Goal: Information Seeking & Learning: Learn about a topic

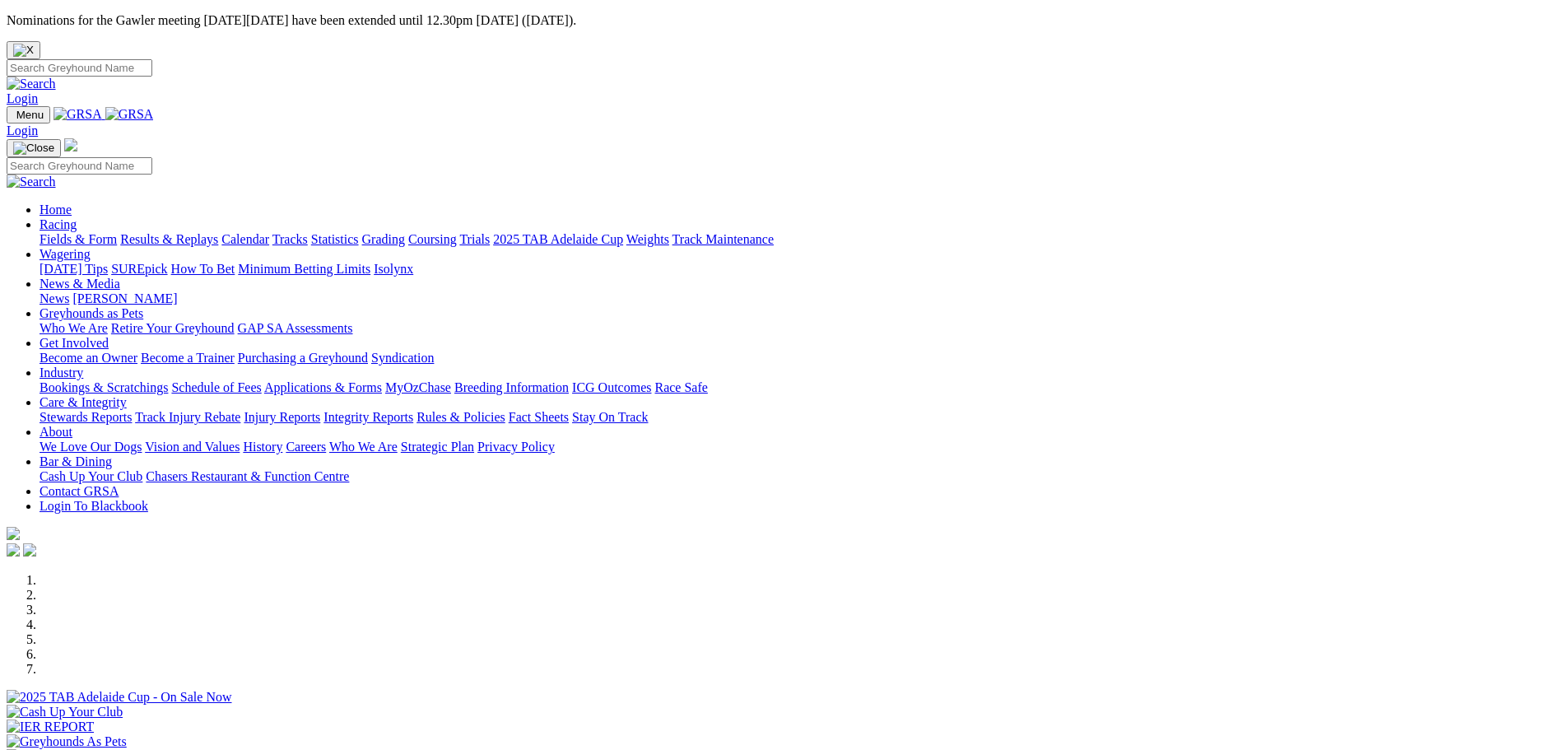
scroll to position [494, 0]
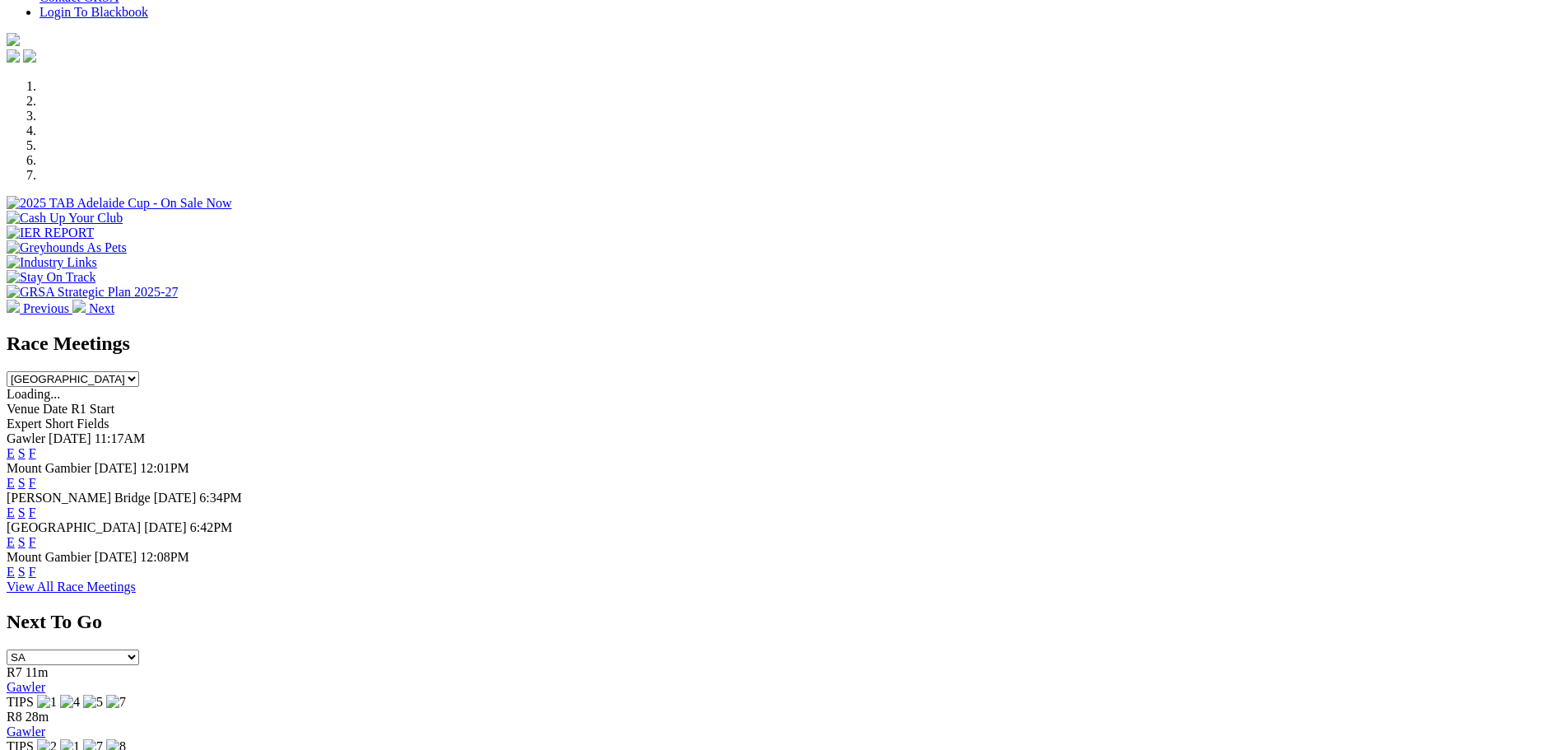
click at [36, 505] on link "F" at bounding box center [32, 512] width 8 height 14
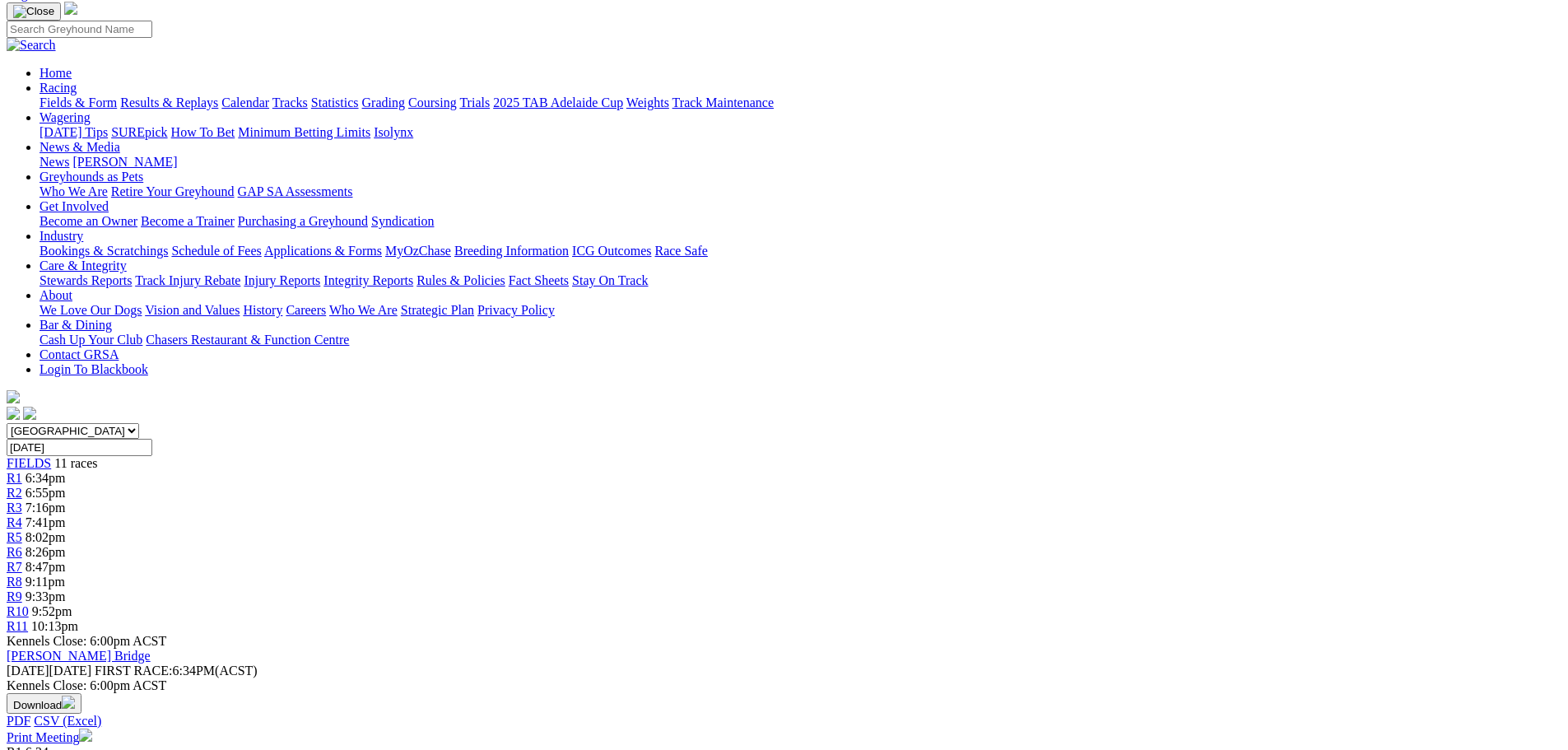
scroll to position [165, 0]
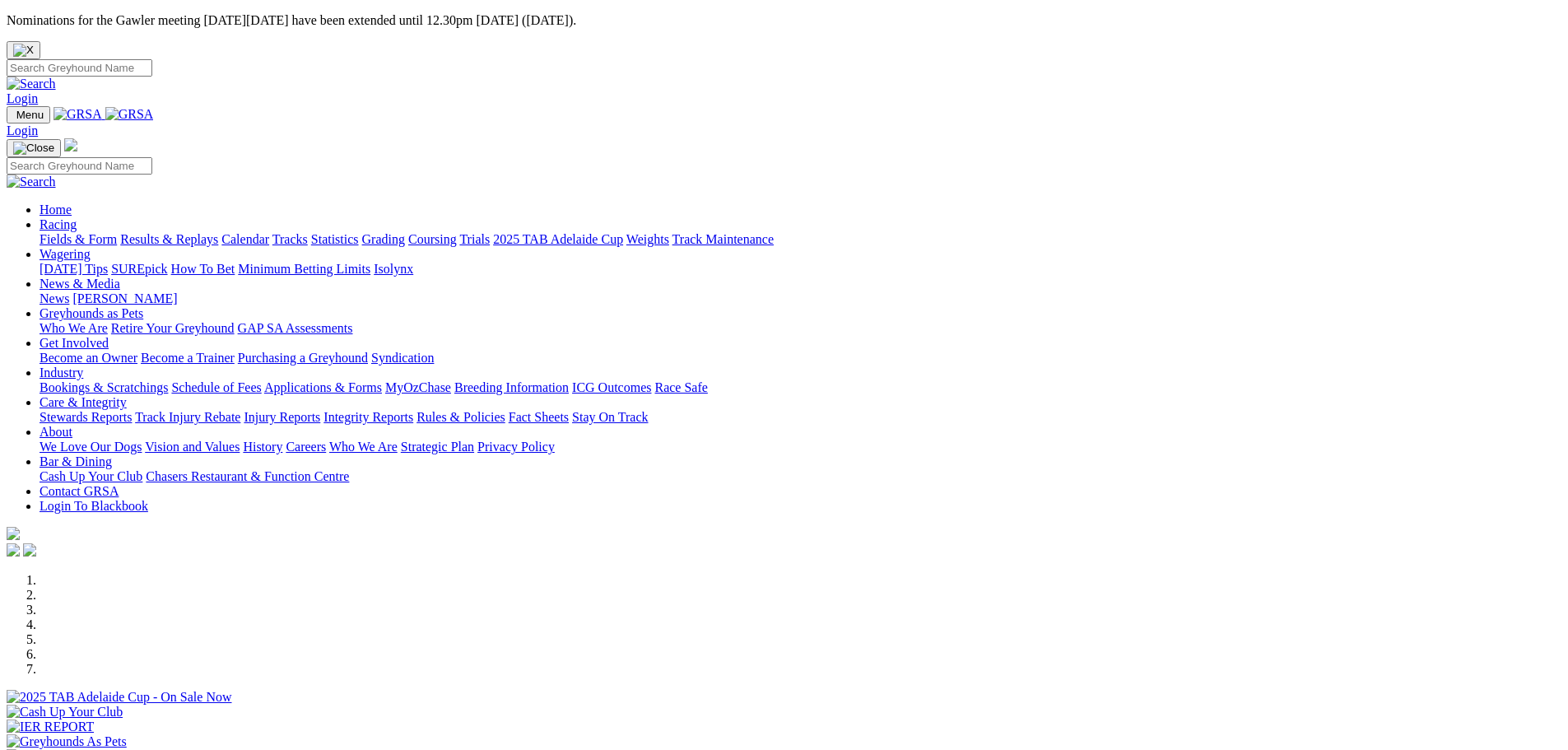
scroll to position [494, 0]
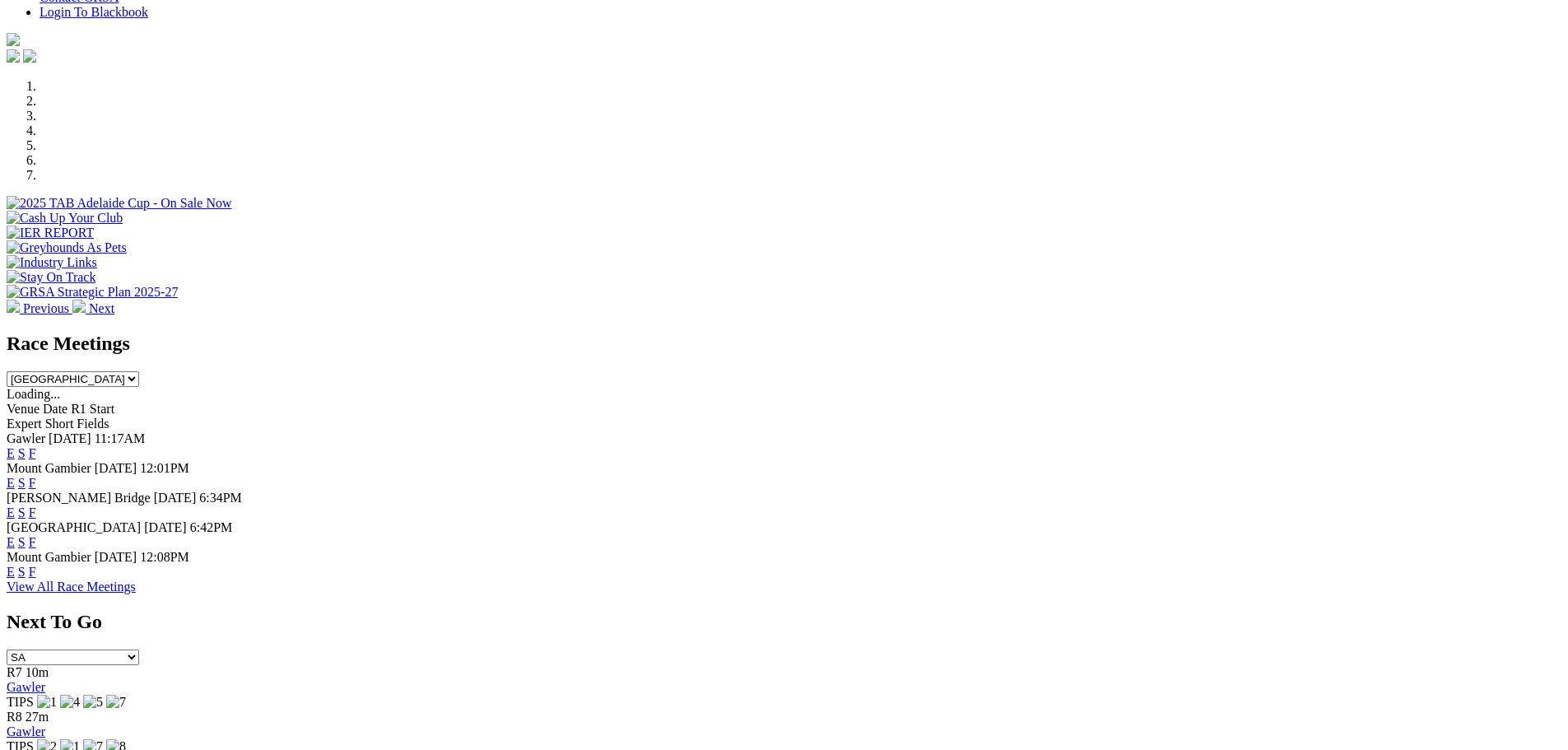
click at [36, 446] on link "F" at bounding box center [32, 453] width 8 height 14
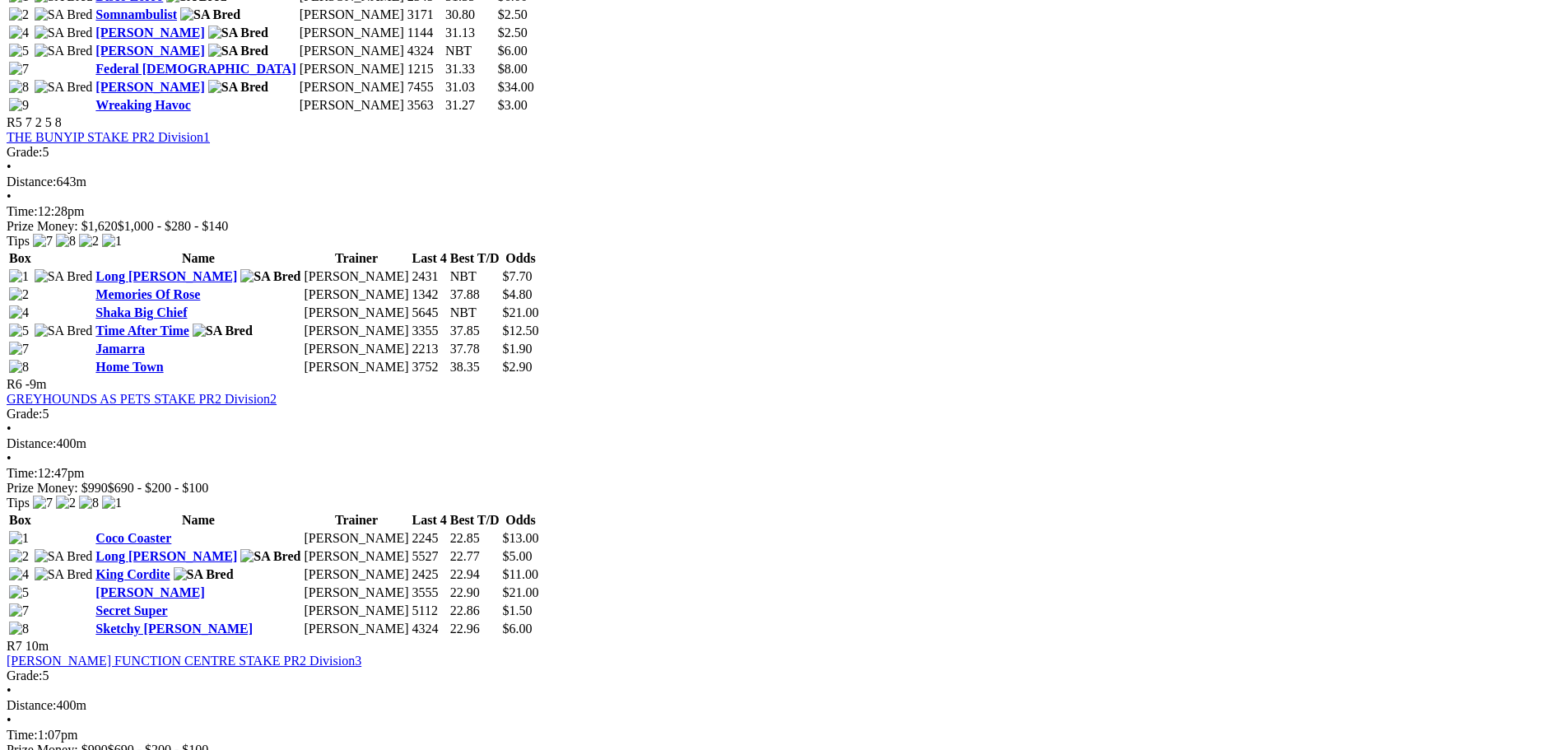
scroll to position [1810, 0]
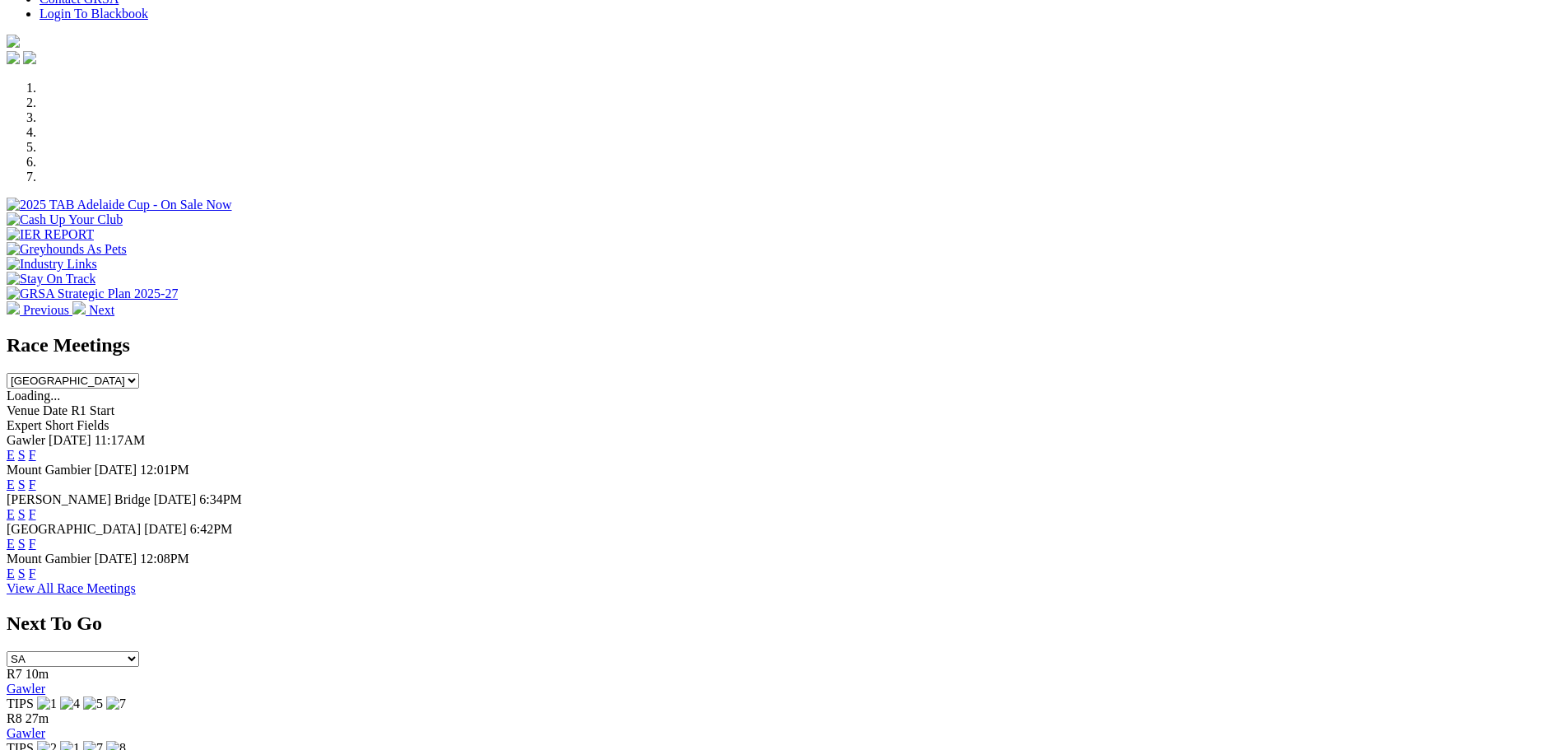
scroll to position [494, 0]
click at [36, 564] on link "F" at bounding box center [32, 571] width 8 height 14
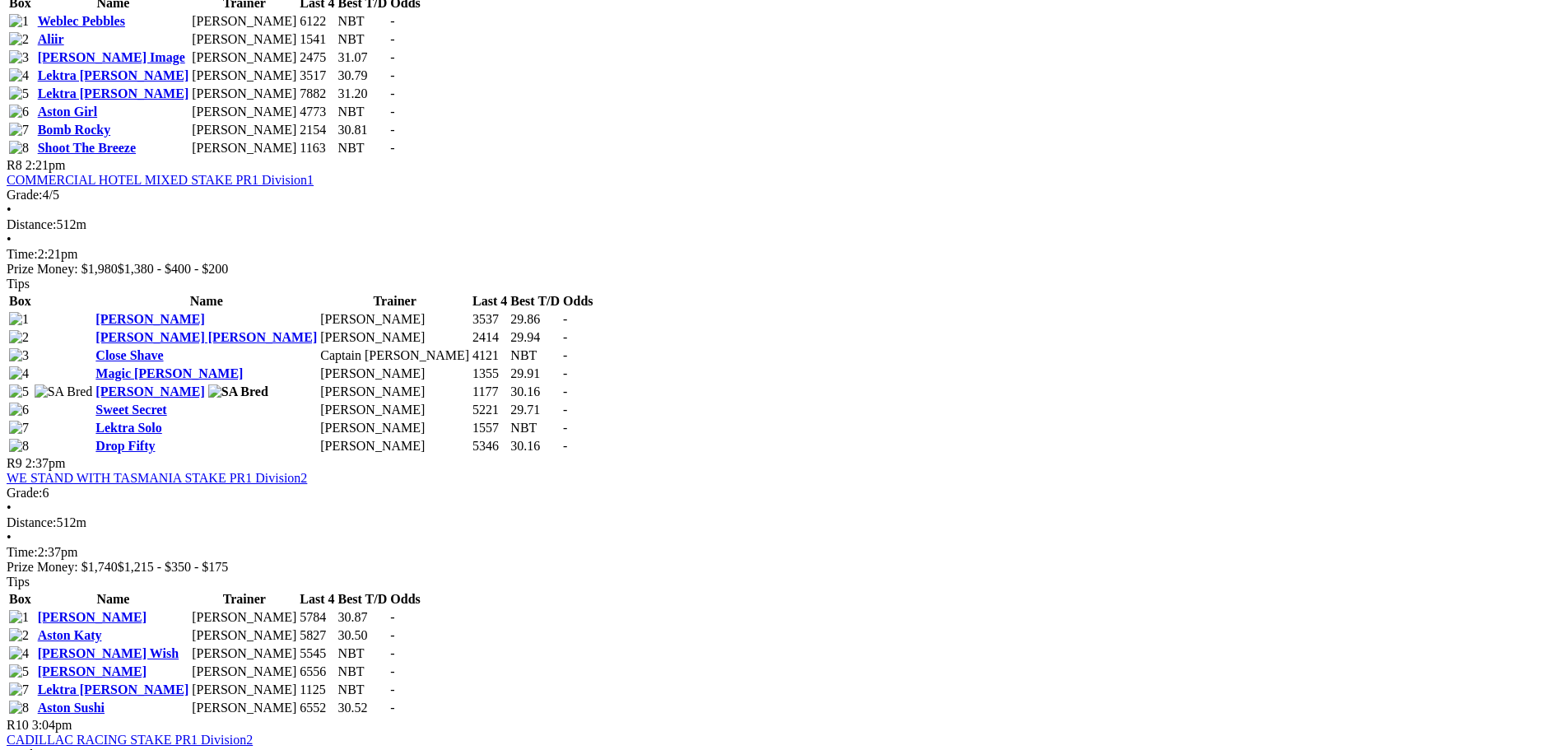
scroll to position [2716, 0]
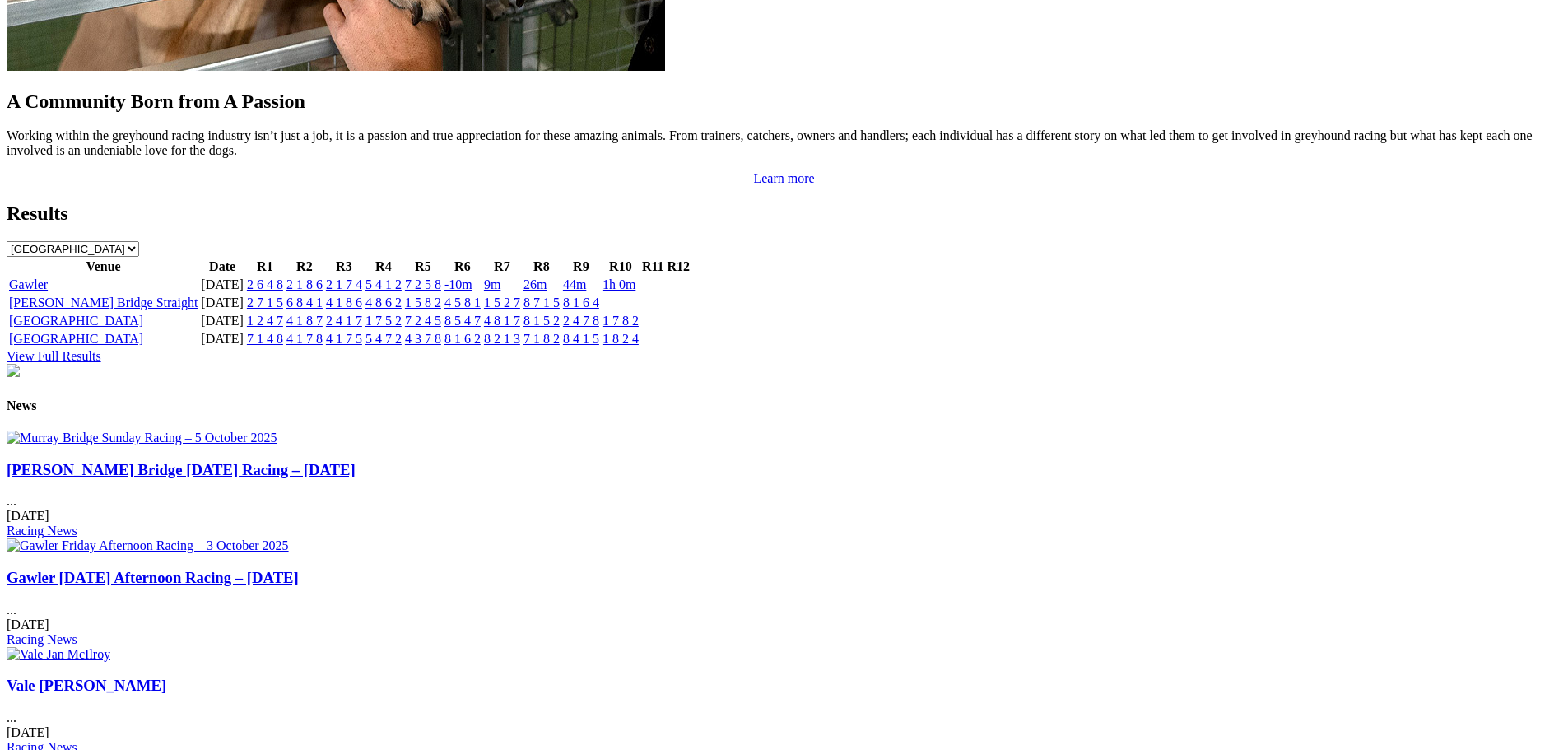
scroll to position [1728, 0]
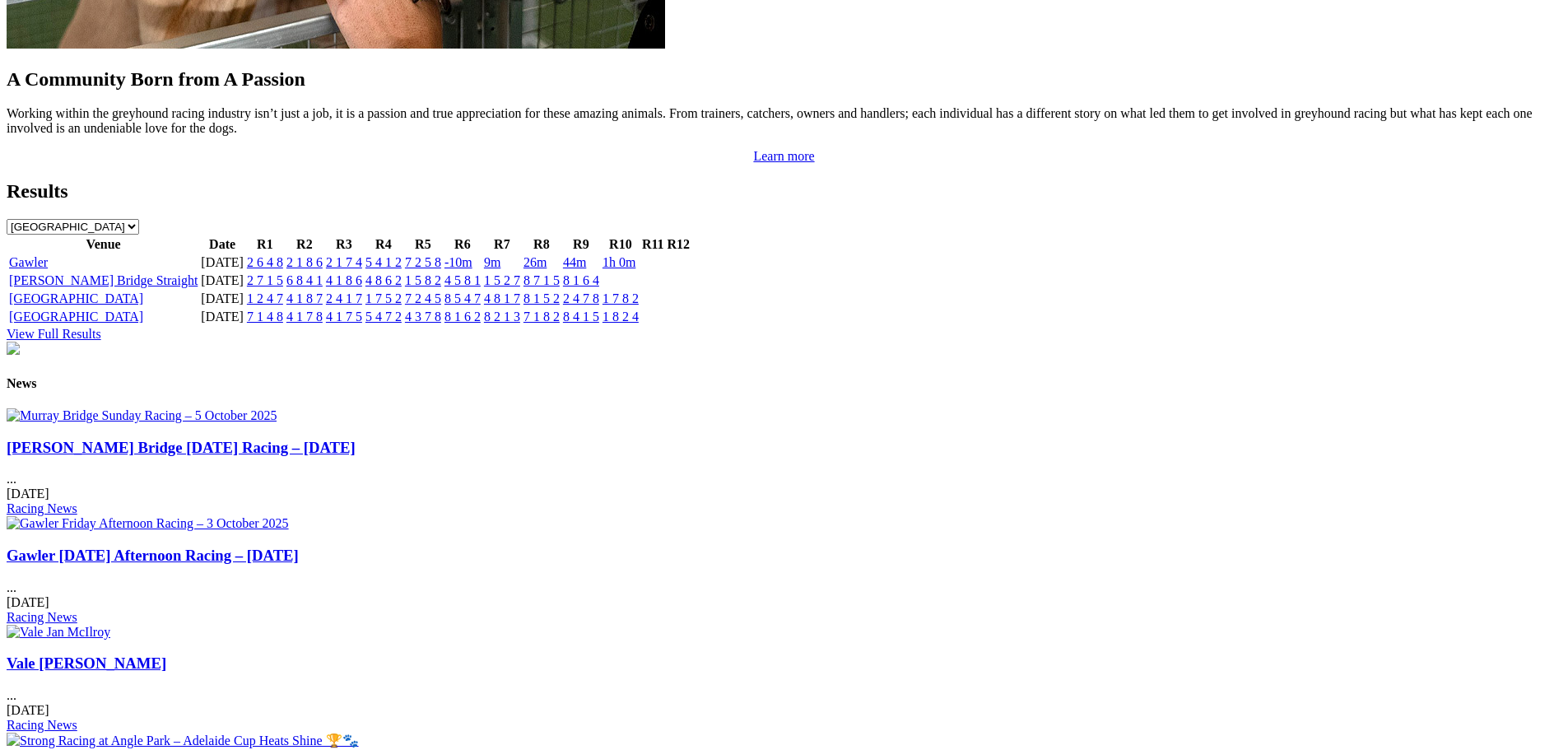
click at [289, 516] on img at bounding box center [148, 524] width 283 height 15
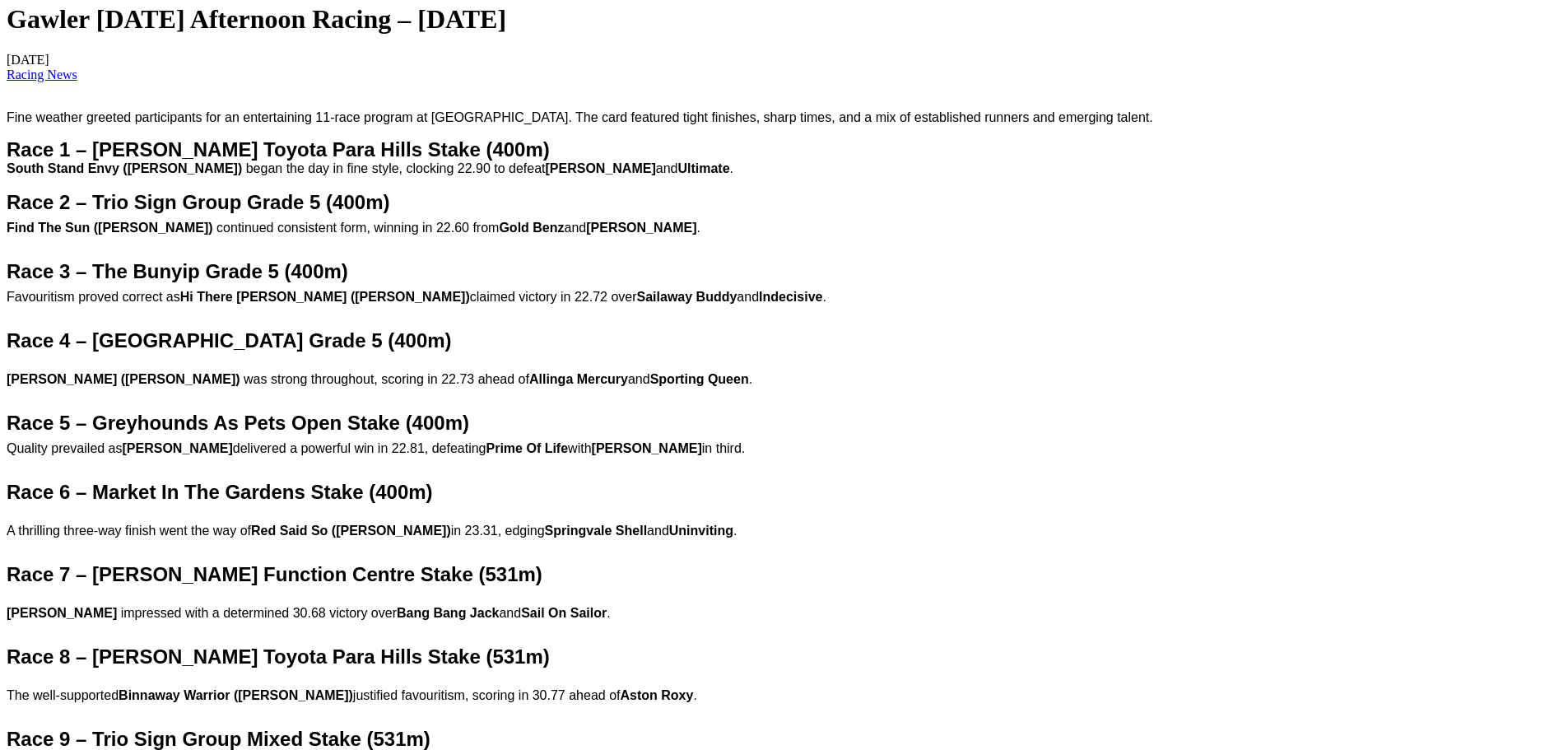
scroll to position [741, 0]
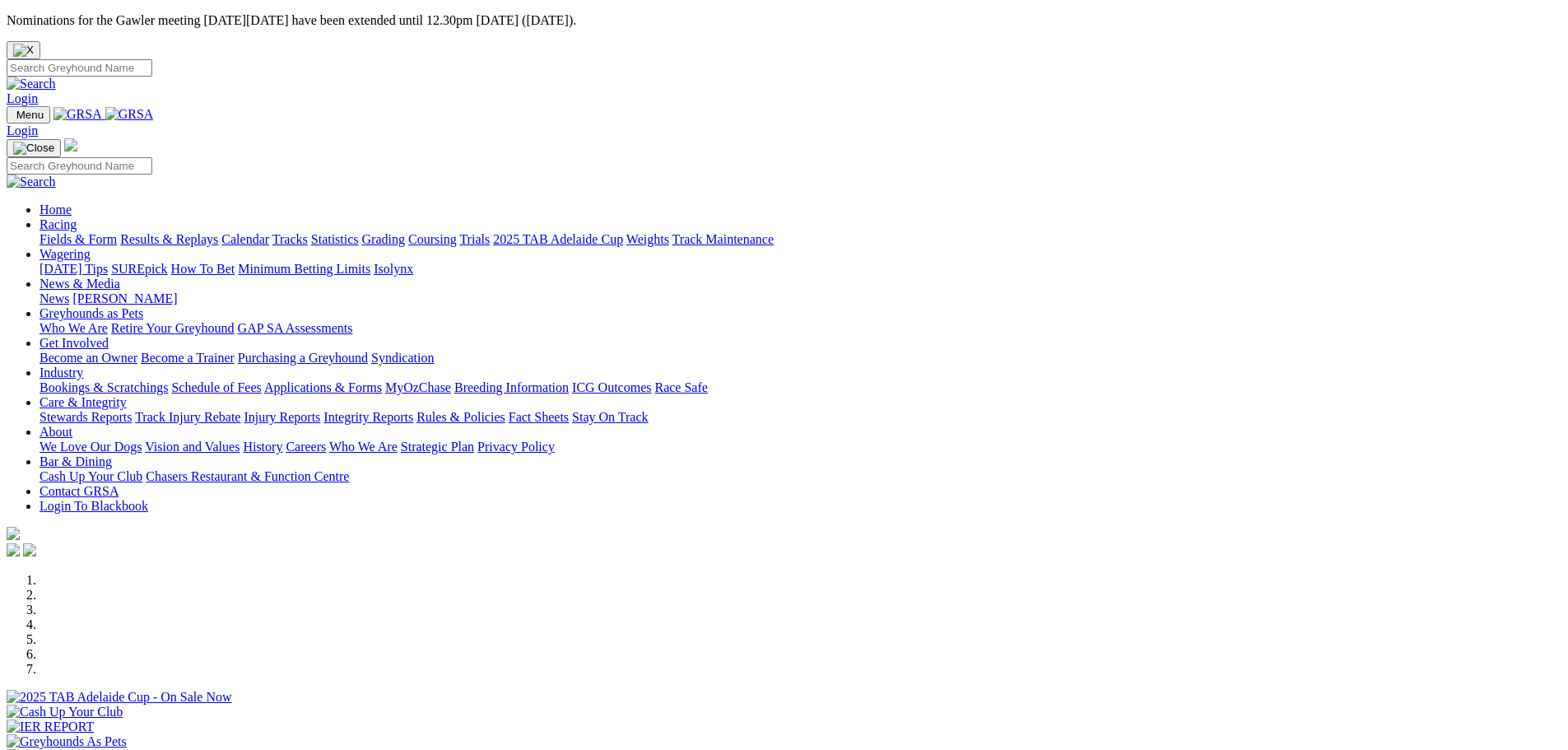
scroll to position [1728, 0]
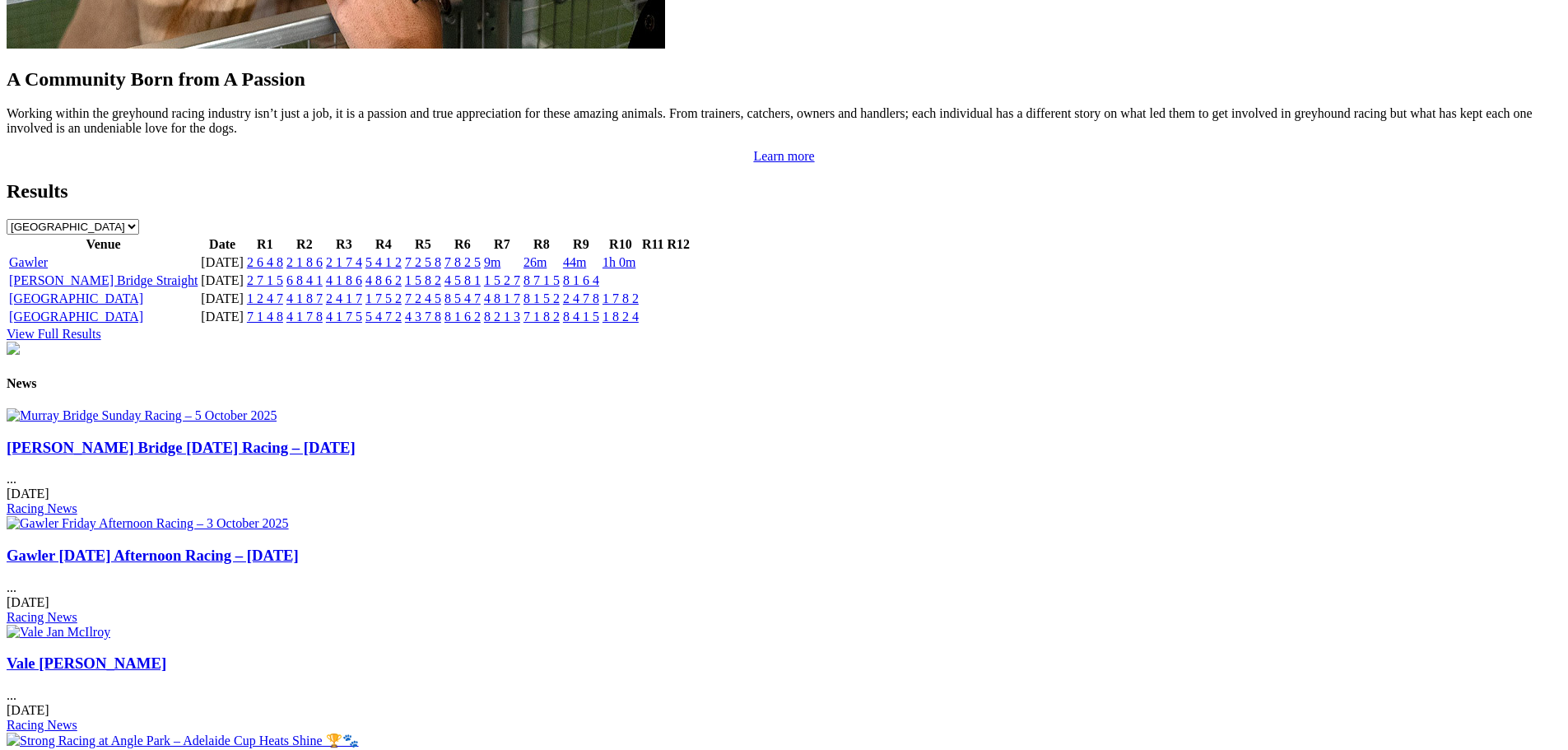
click at [277, 419] on img at bounding box center [142, 416] width 270 height 15
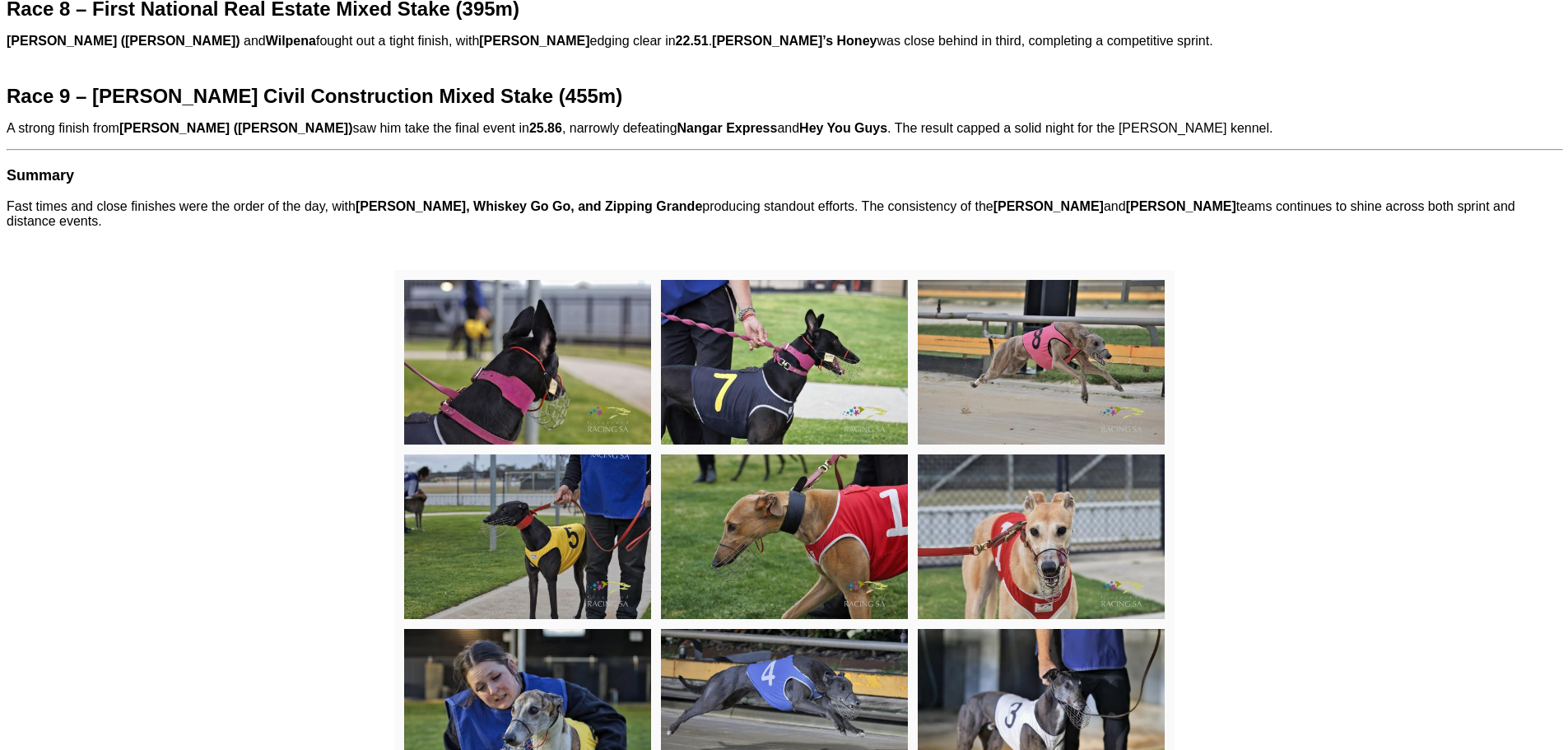
scroll to position [1646, 0]
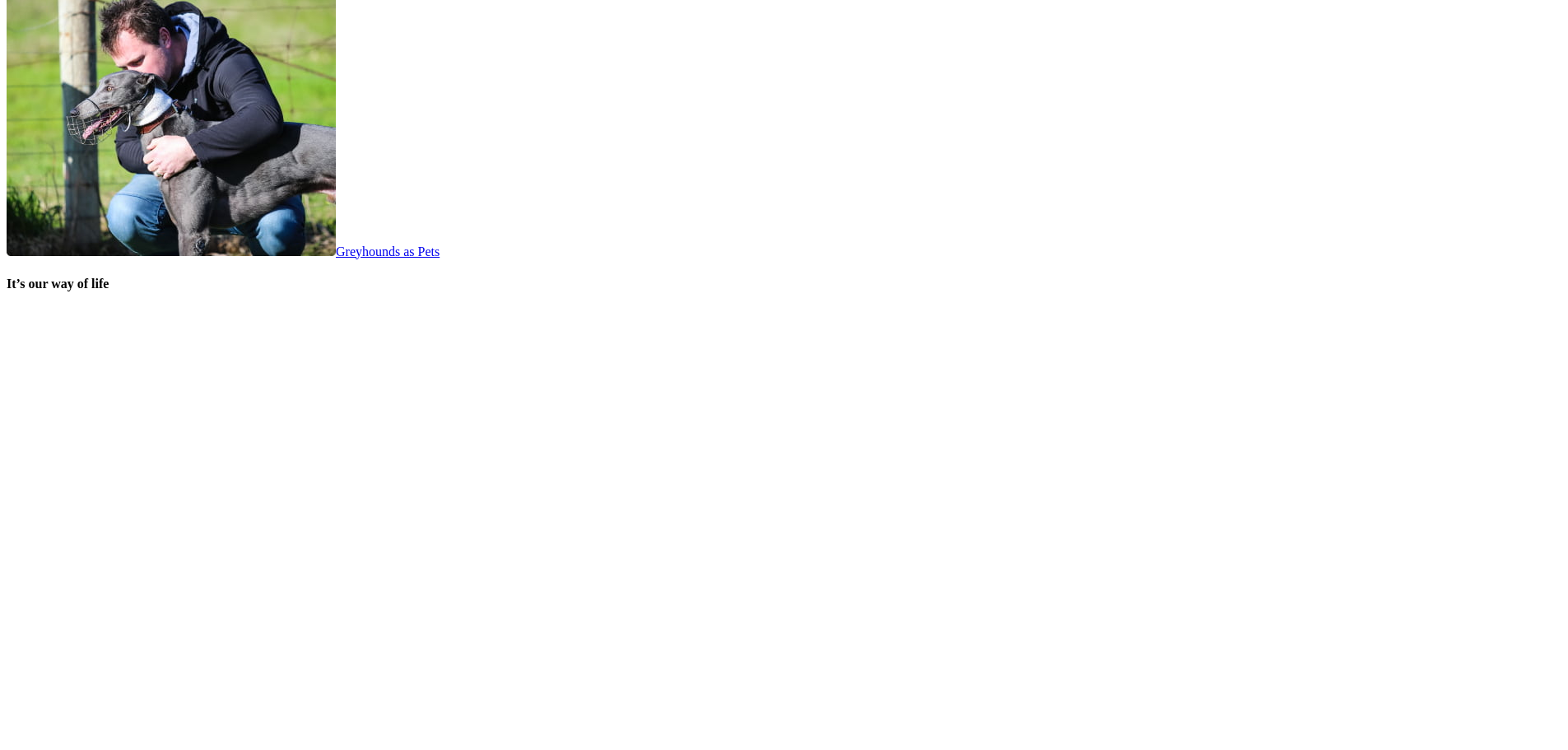
scroll to position [3416, 0]
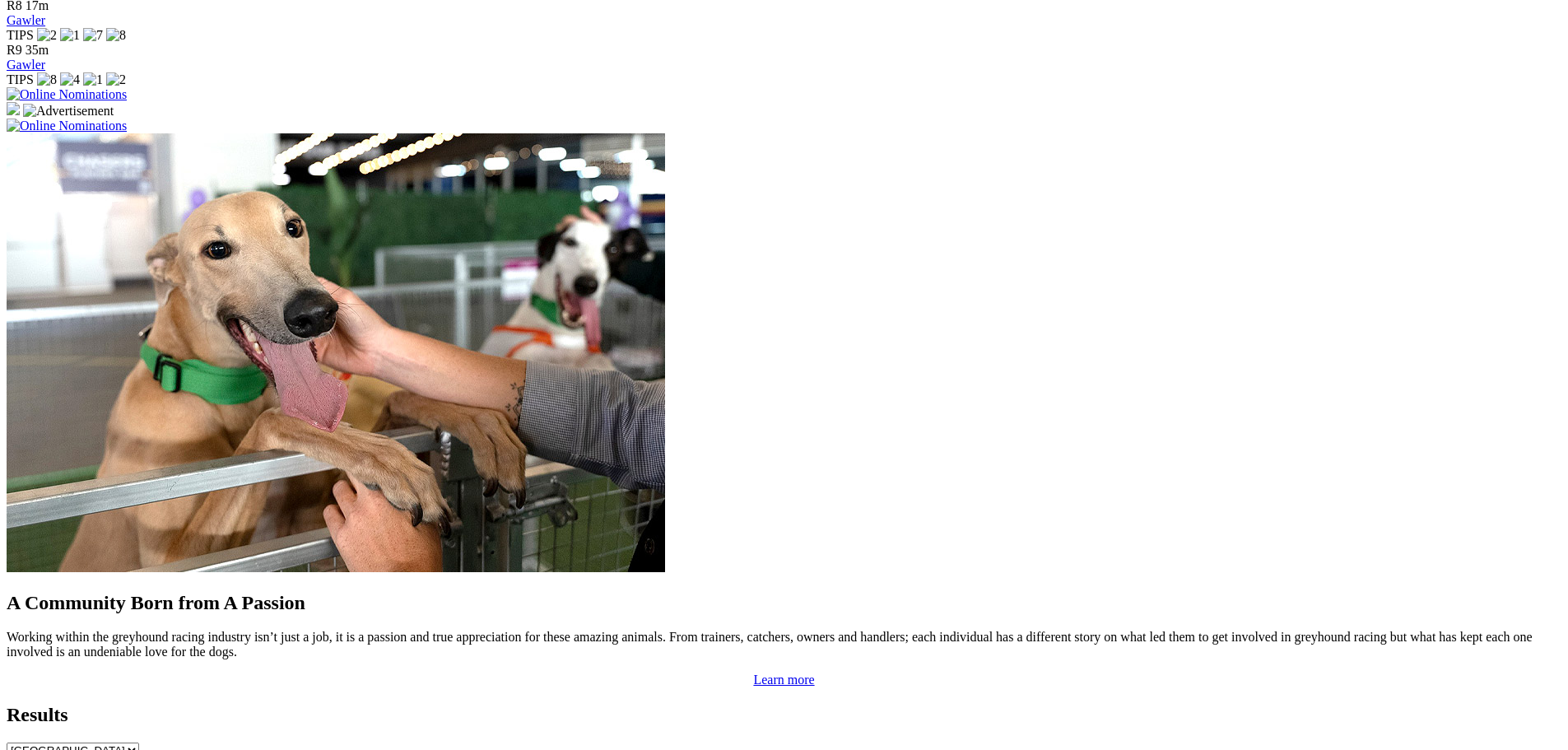
scroll to position [1191, 0]
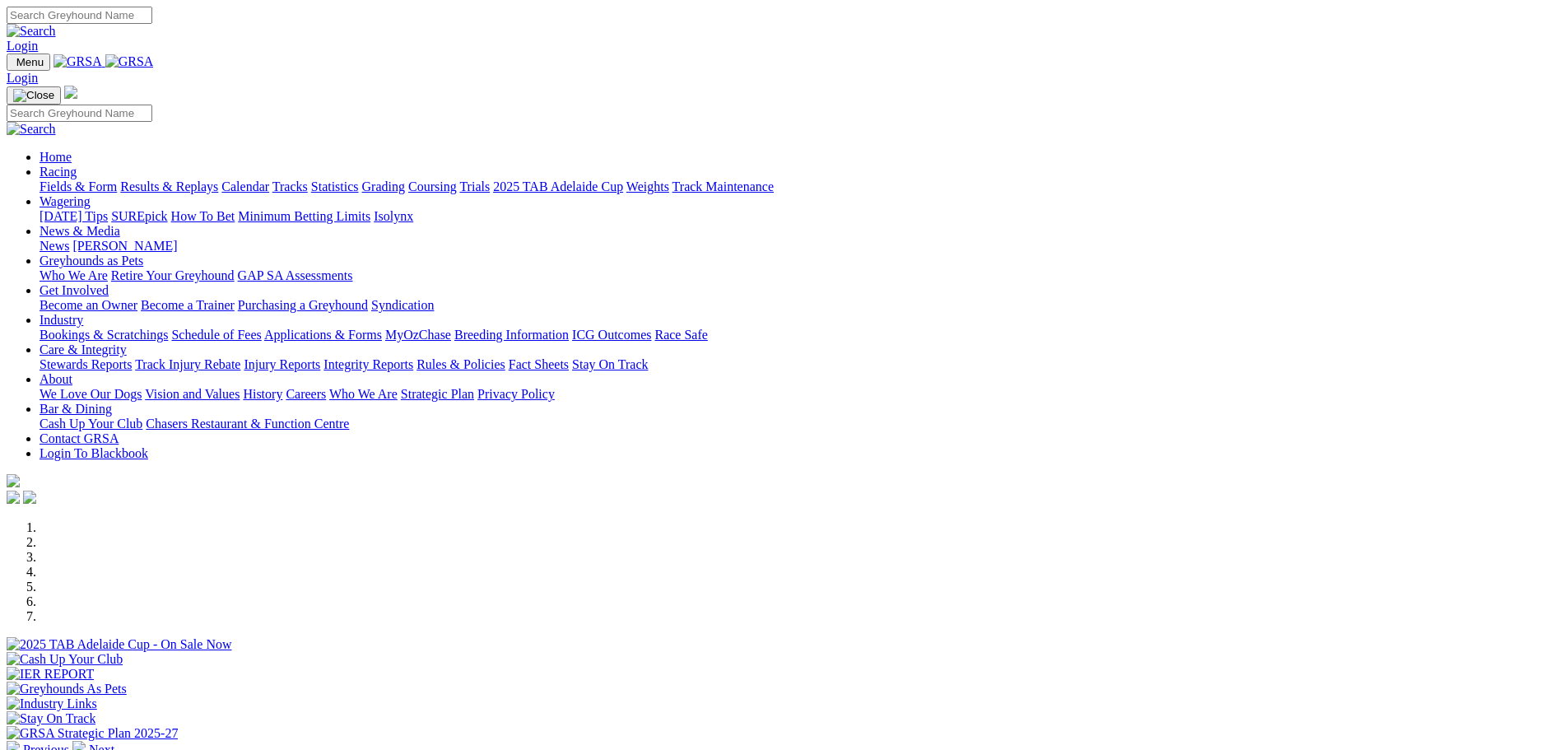
scroll to position [3389, 0]
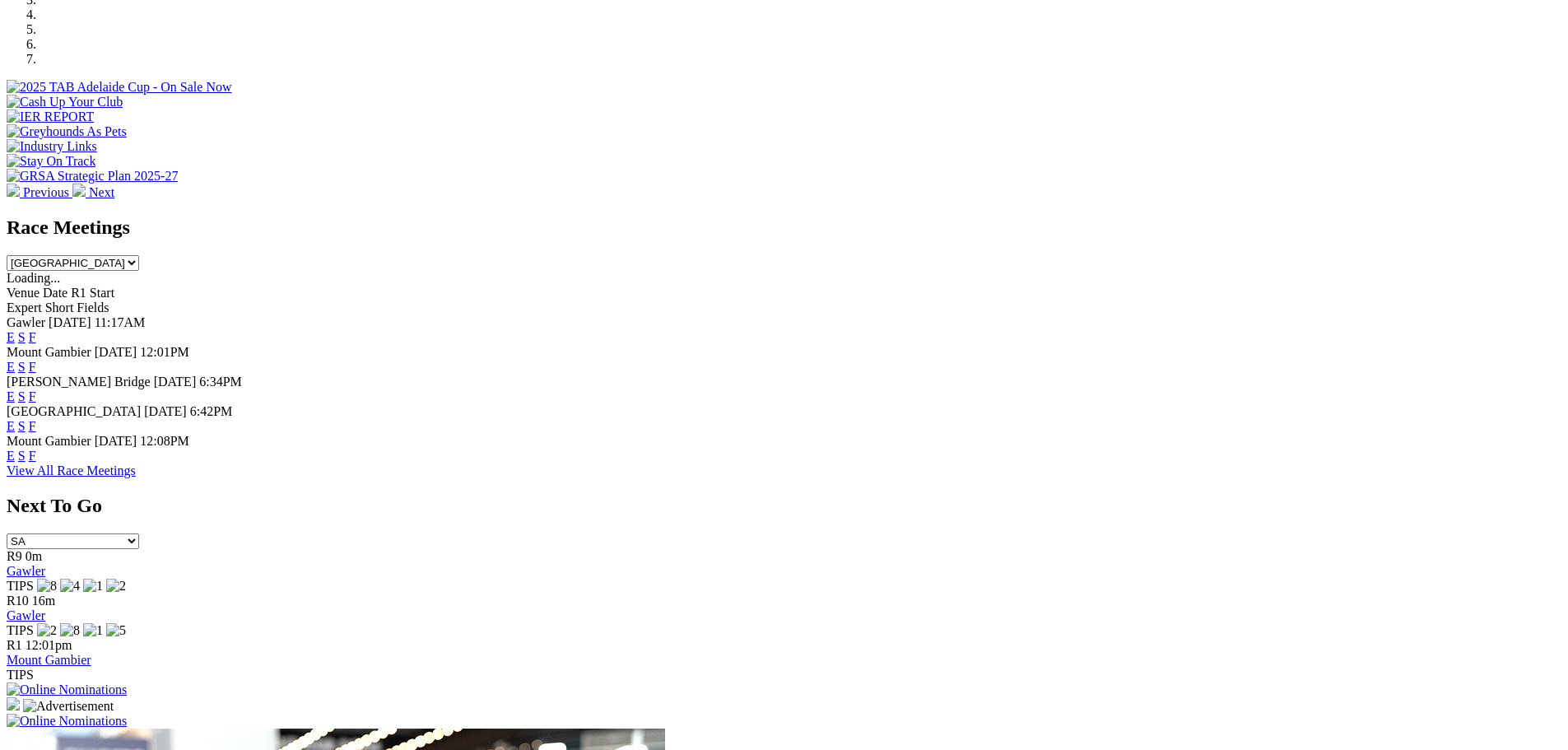
scroll to position [329, 0]
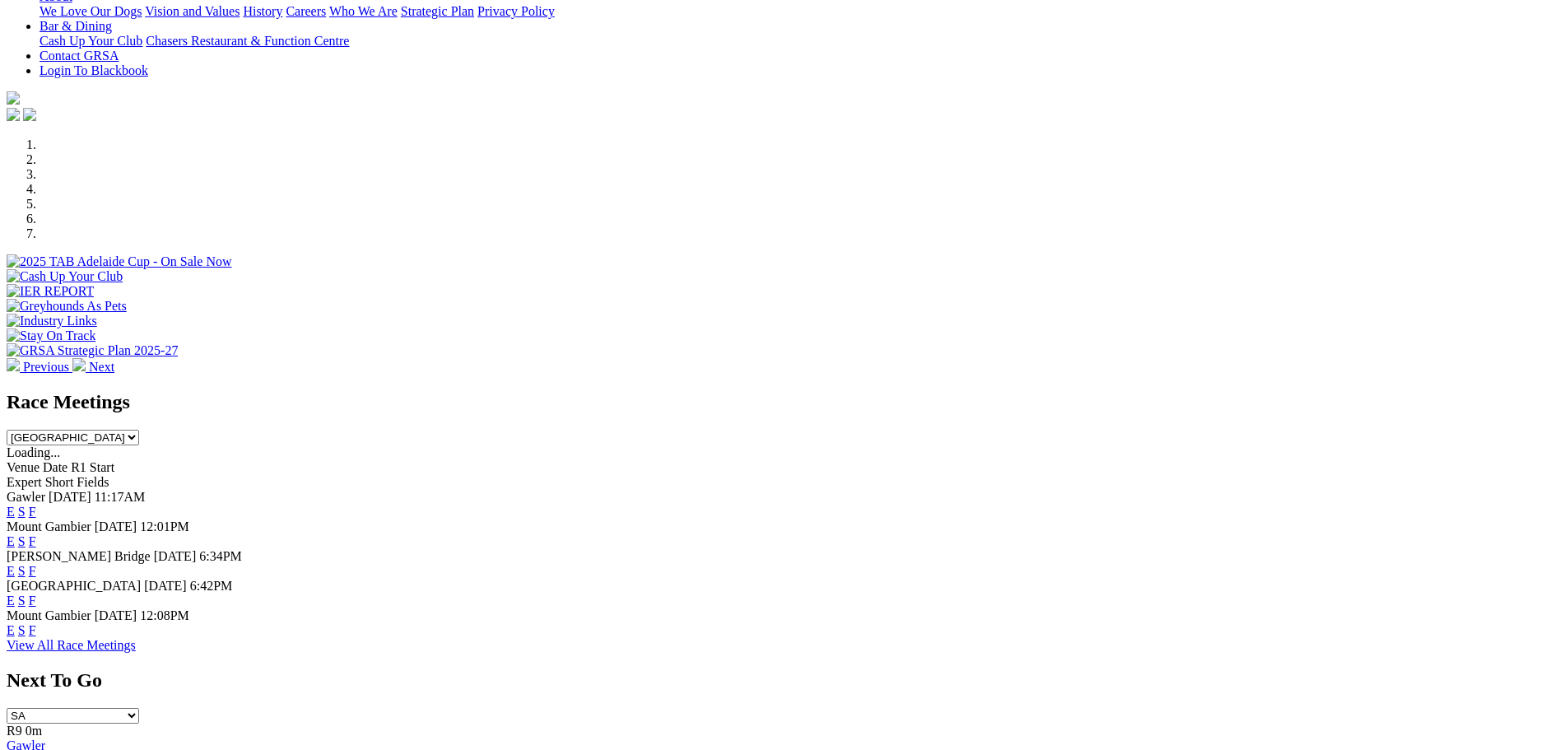
drag, startPoint x: 0, startPoint y: 0, endPoint x: 629, endPoint y: 178, distance: 653.7
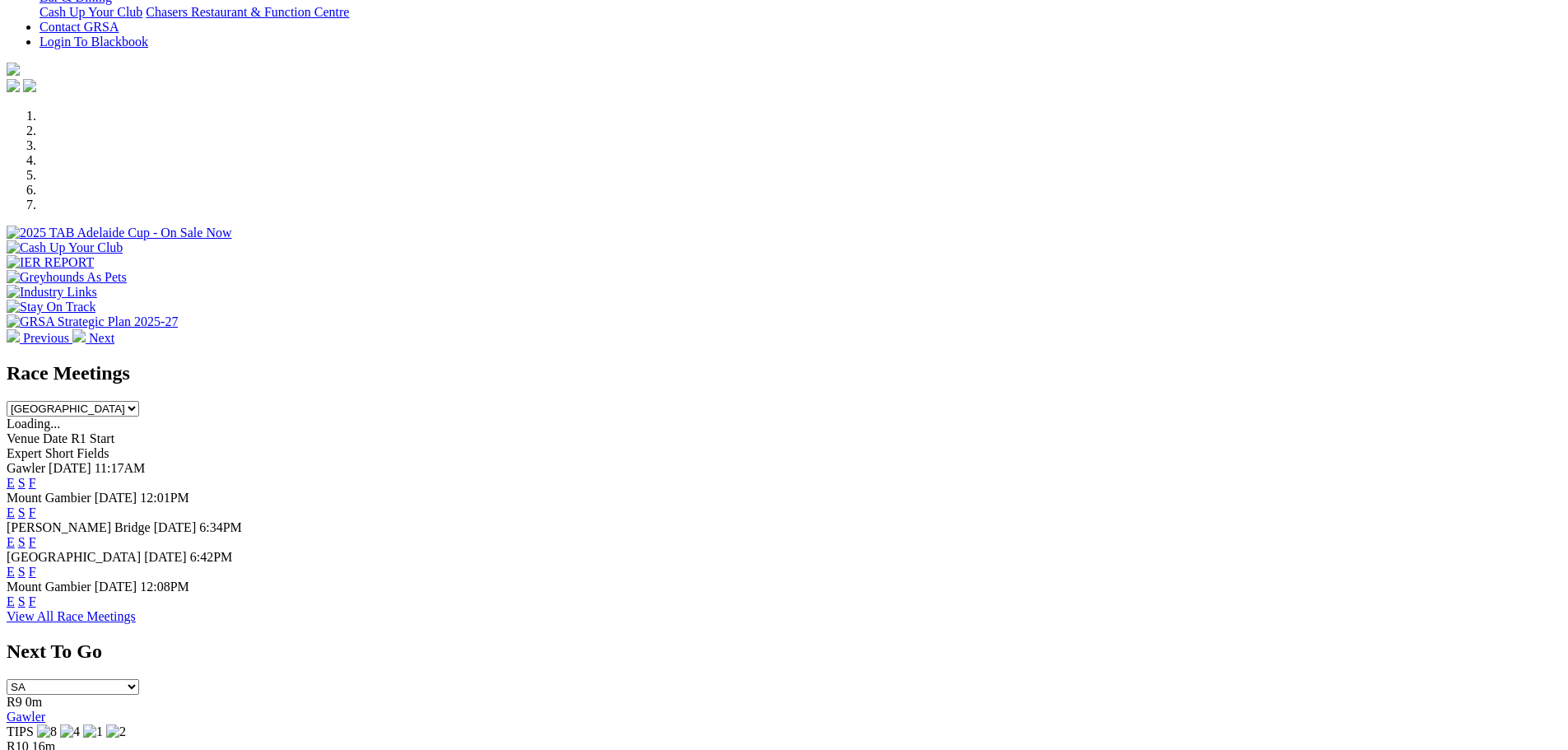
drag, startPoint x: 629, startPoint y: 178, endPoint x: 1506, endPoint y: 525, distance: 943.2
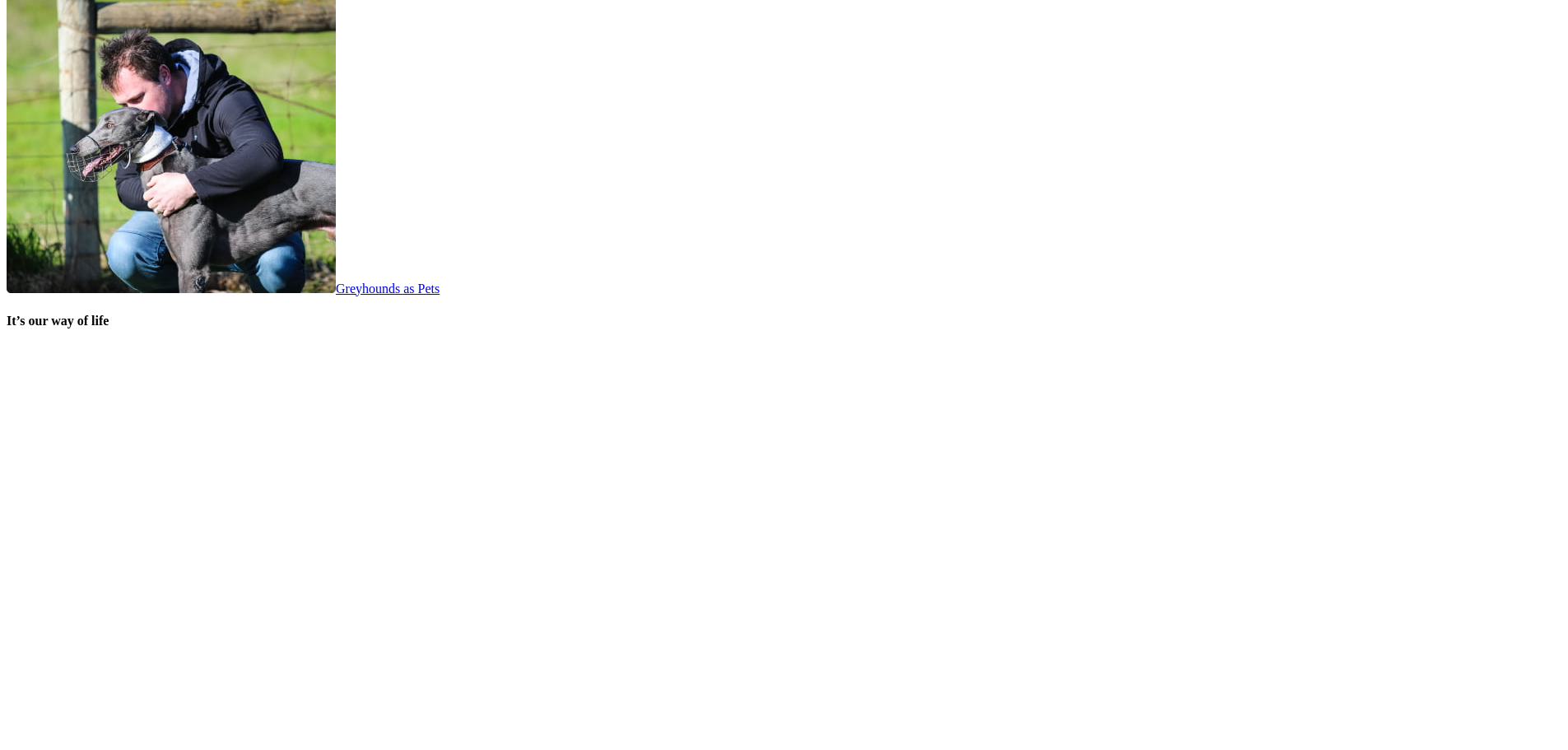
scroll to position [3127, 0]
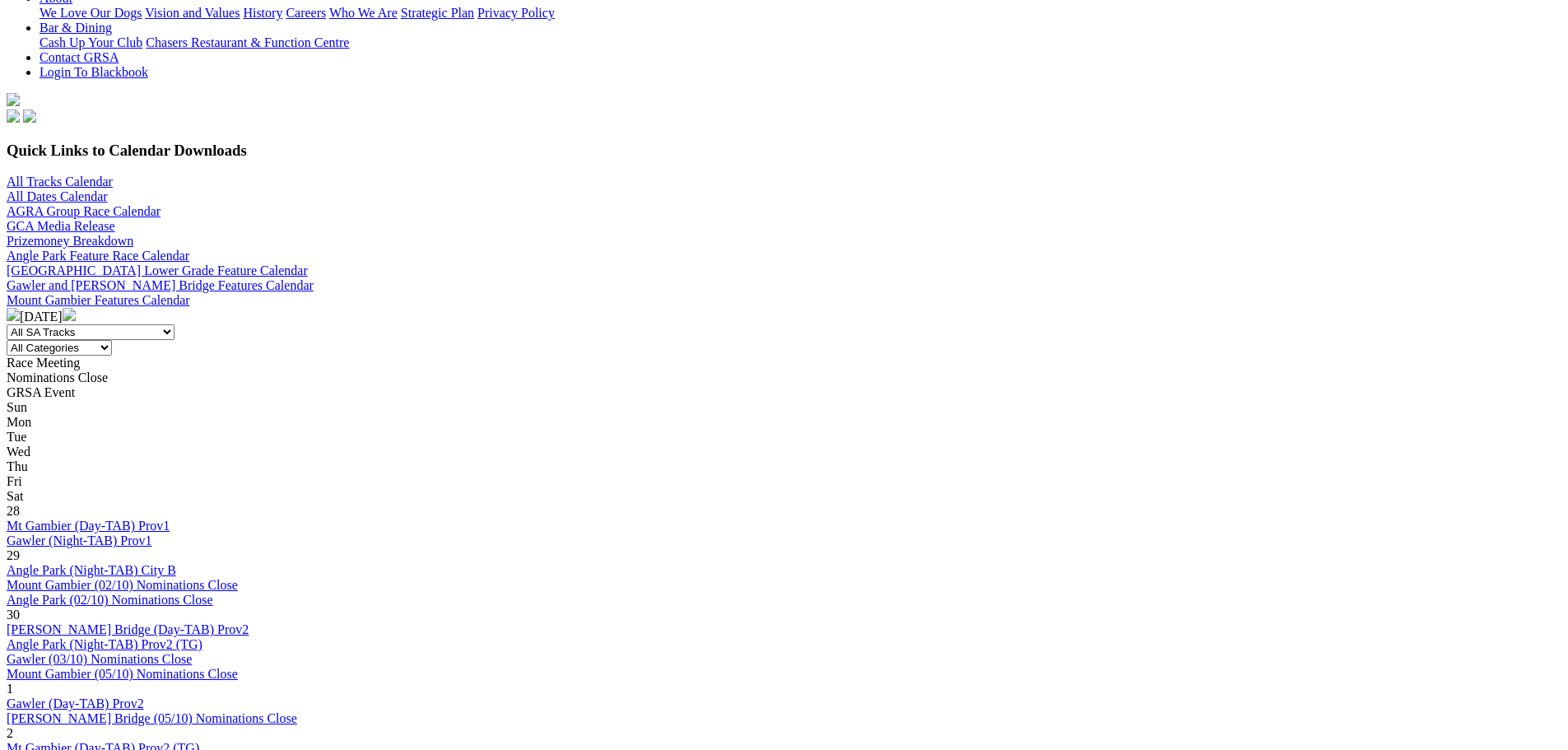
scroll to position [412, 0]
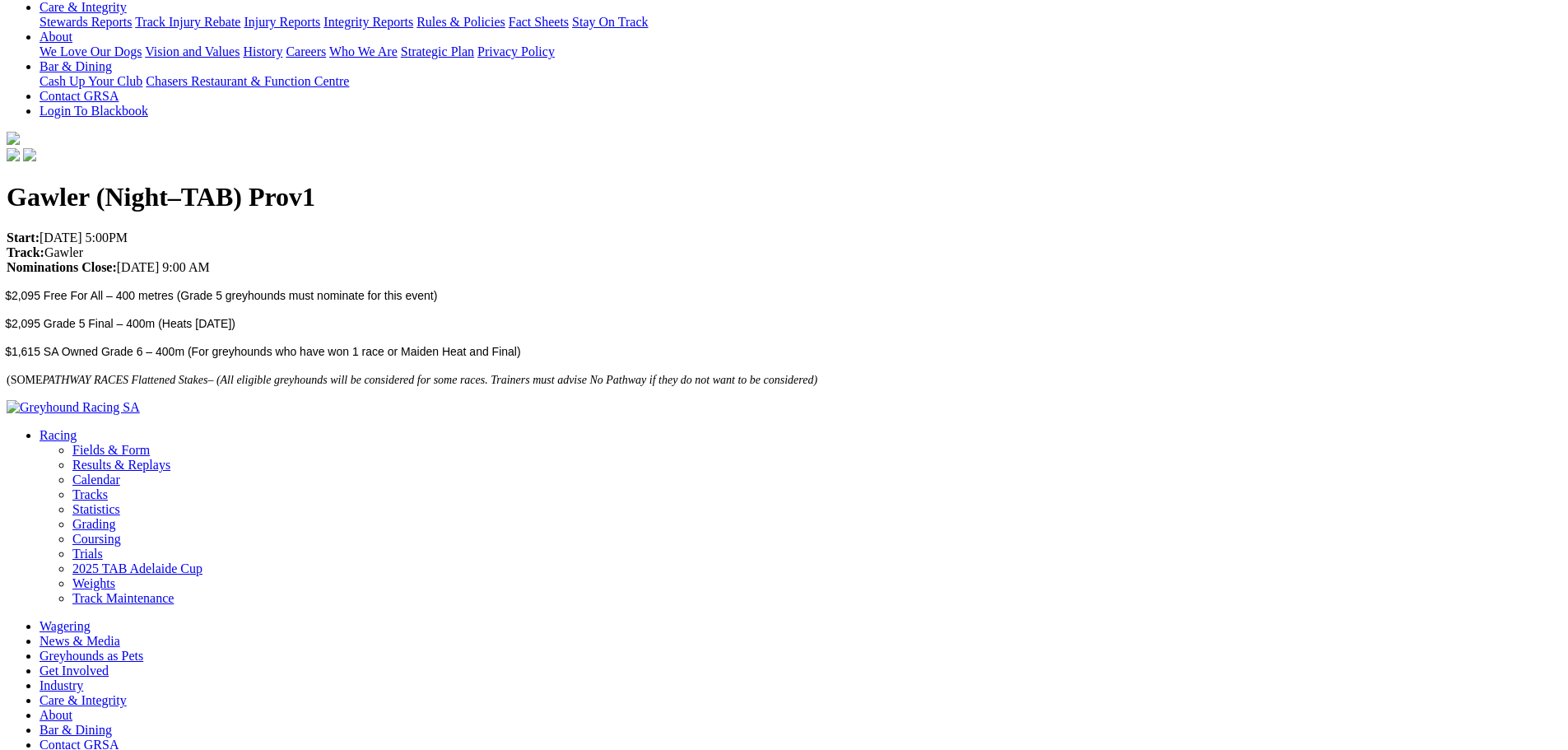
scroll to position [345, 0]
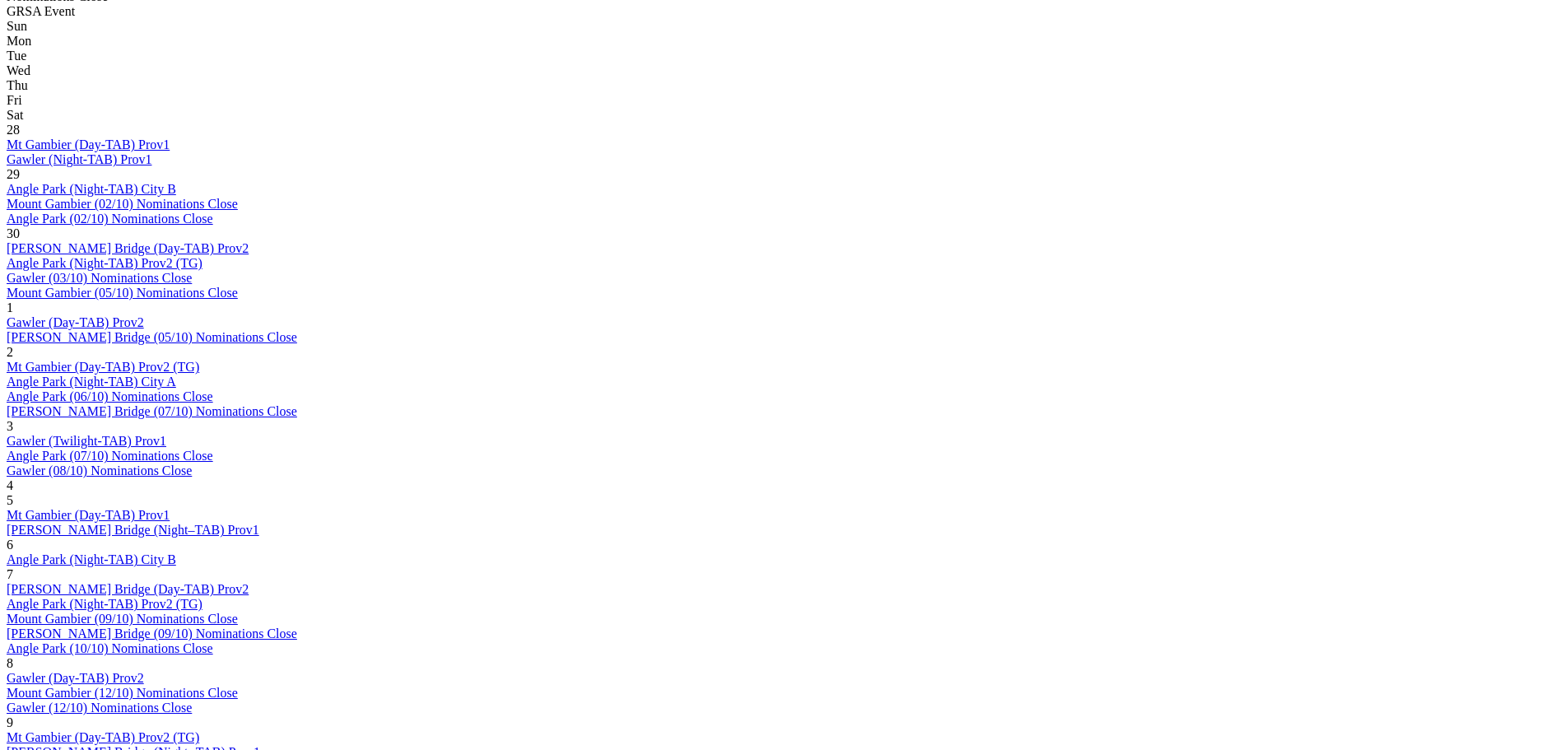
scroll to position [412, 0]
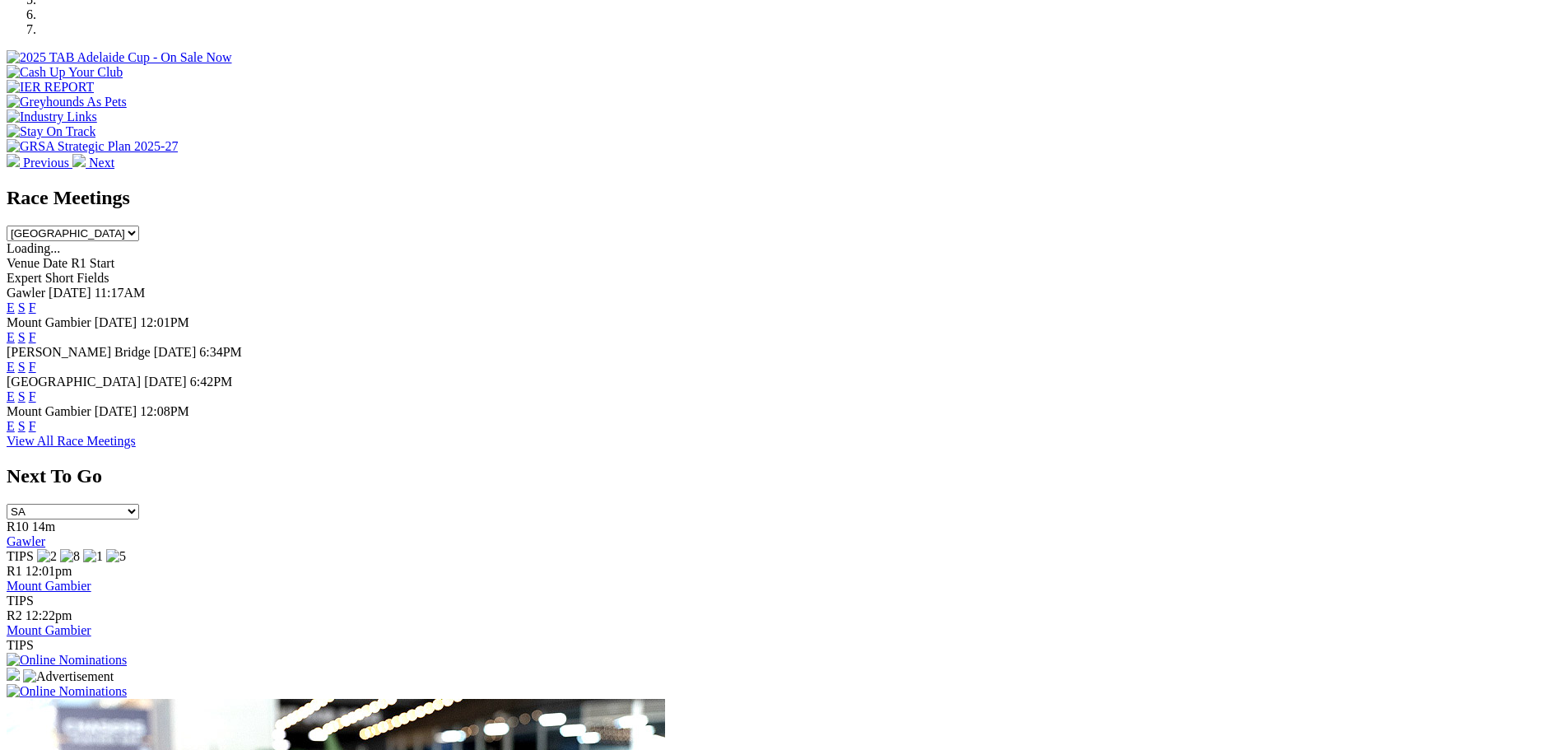
scroll to position [494, 0]
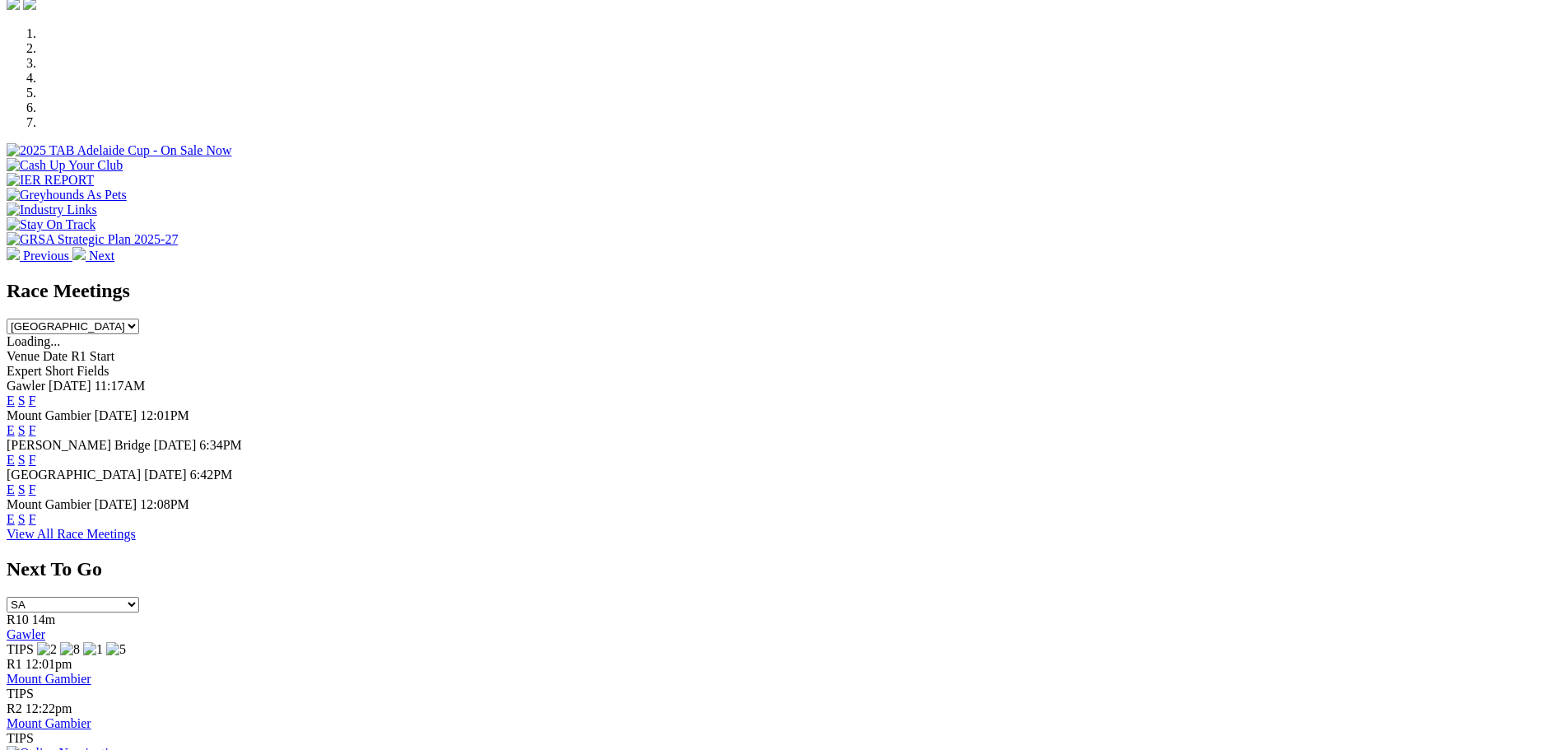
click at [36, 483] on link "F" at bounding box center [32, 489] width 8 height 14
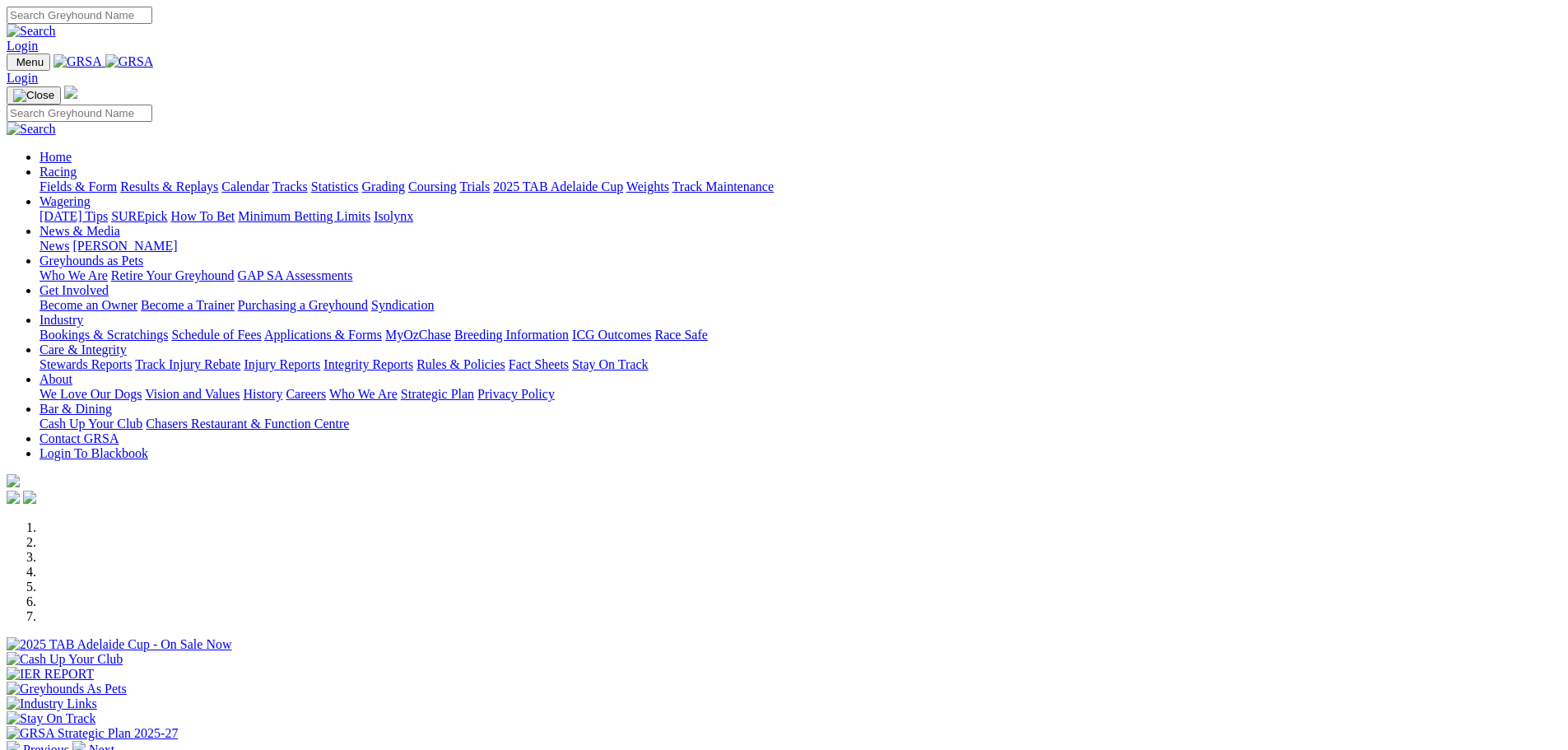
scroll to position [741, 0]
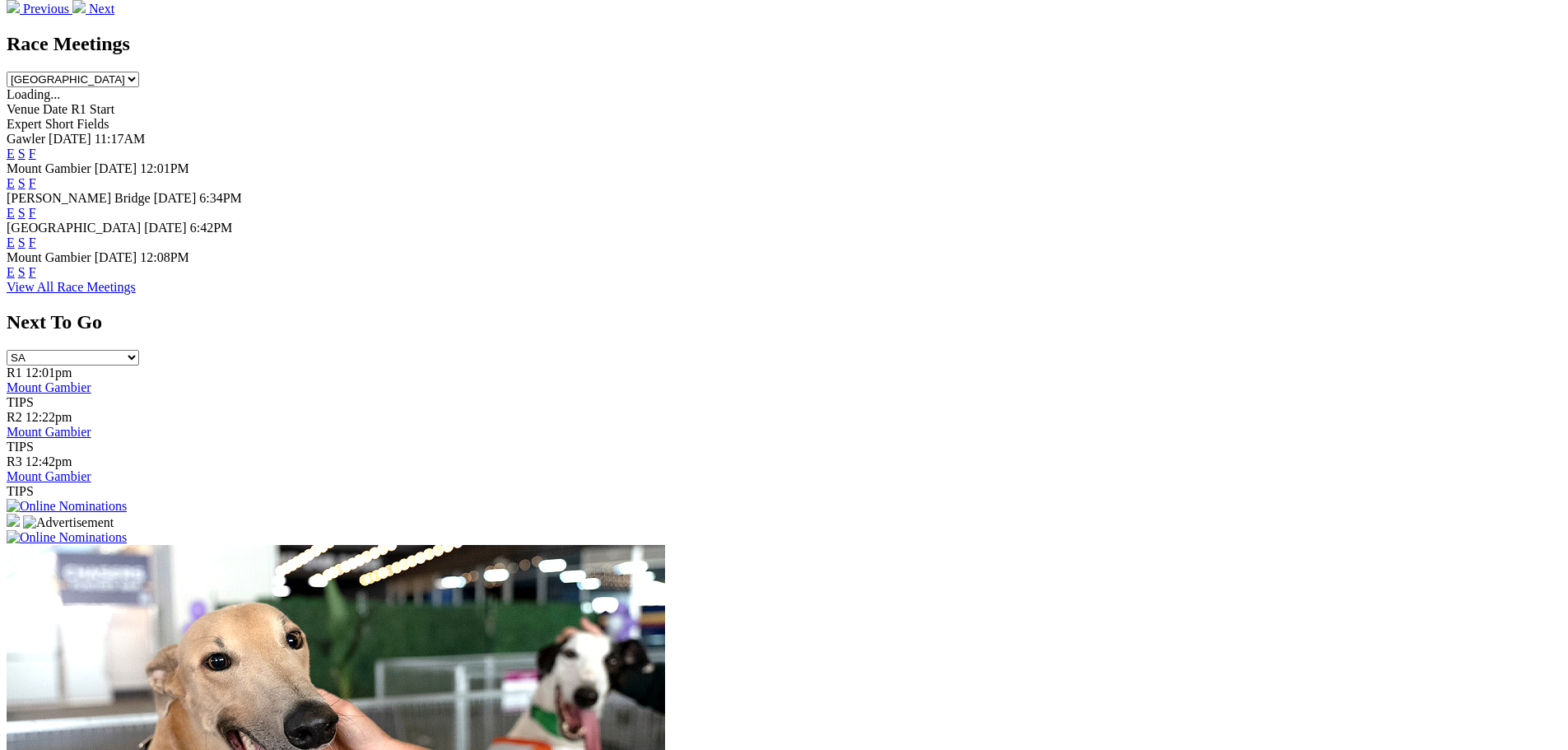
click at [36, 235] on link "F" at bounding box center [32, 242] width 8 height 14
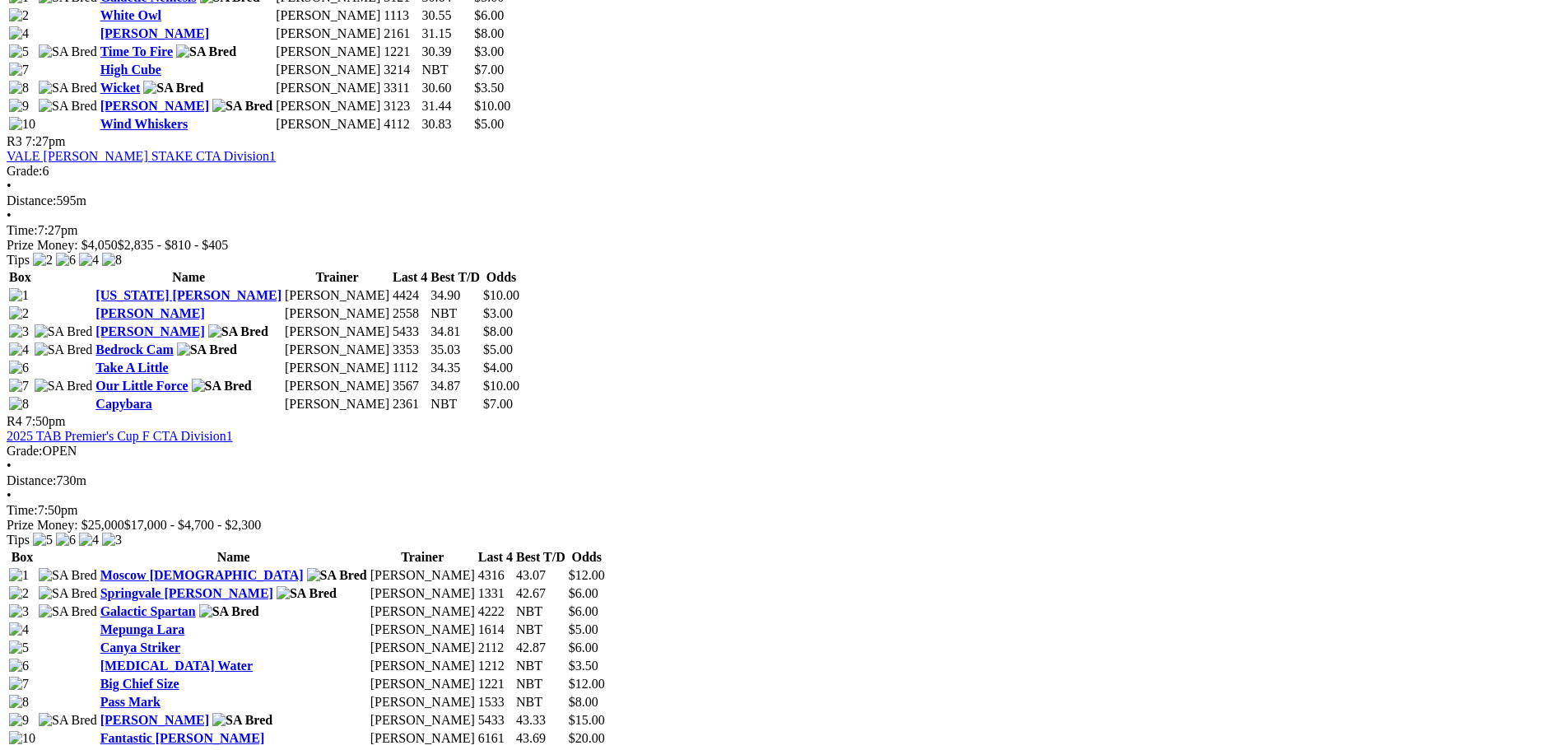
scroll to position [987, 0]
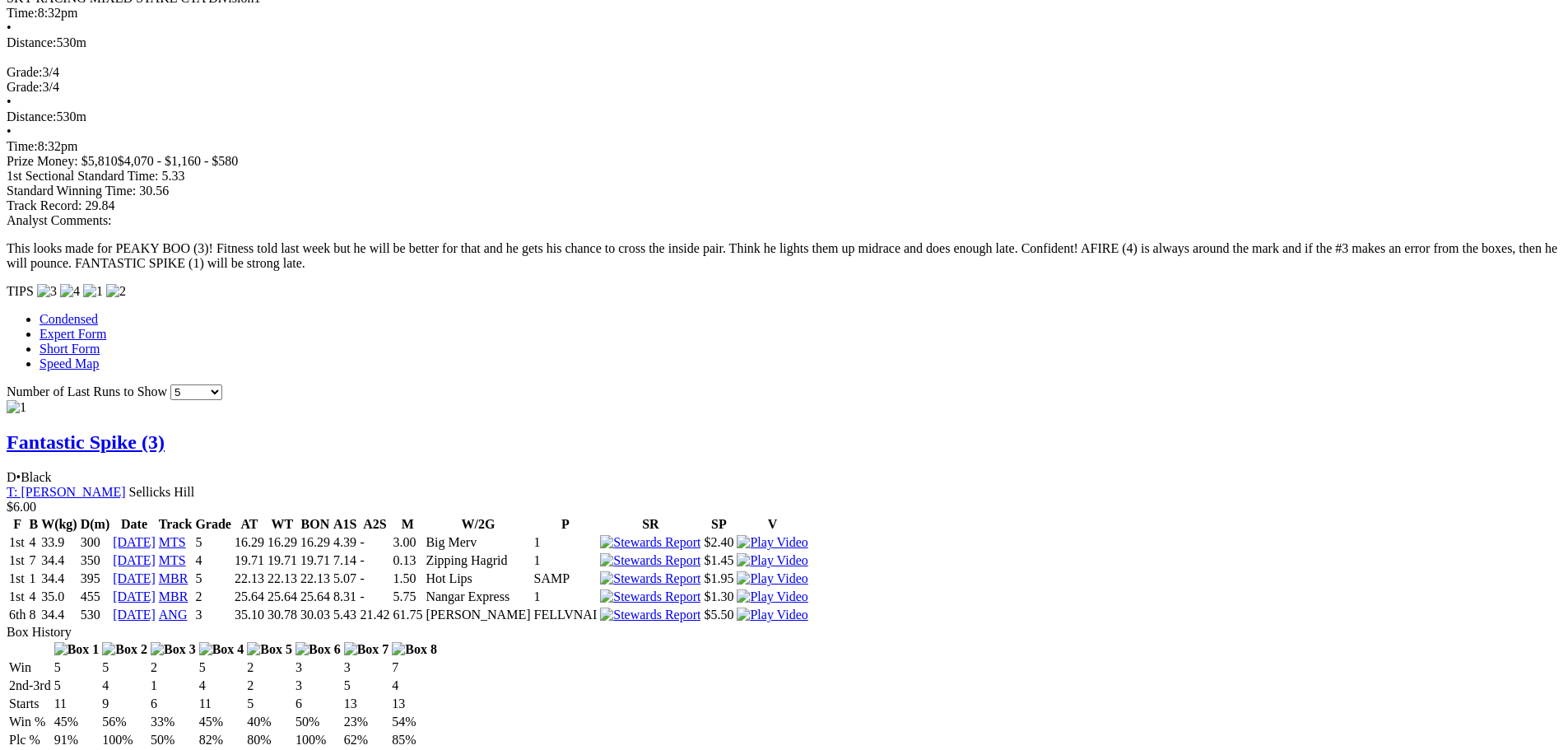
scroll to position [1338, 0]
